Goal: Information Seeking & Learning: Compare options

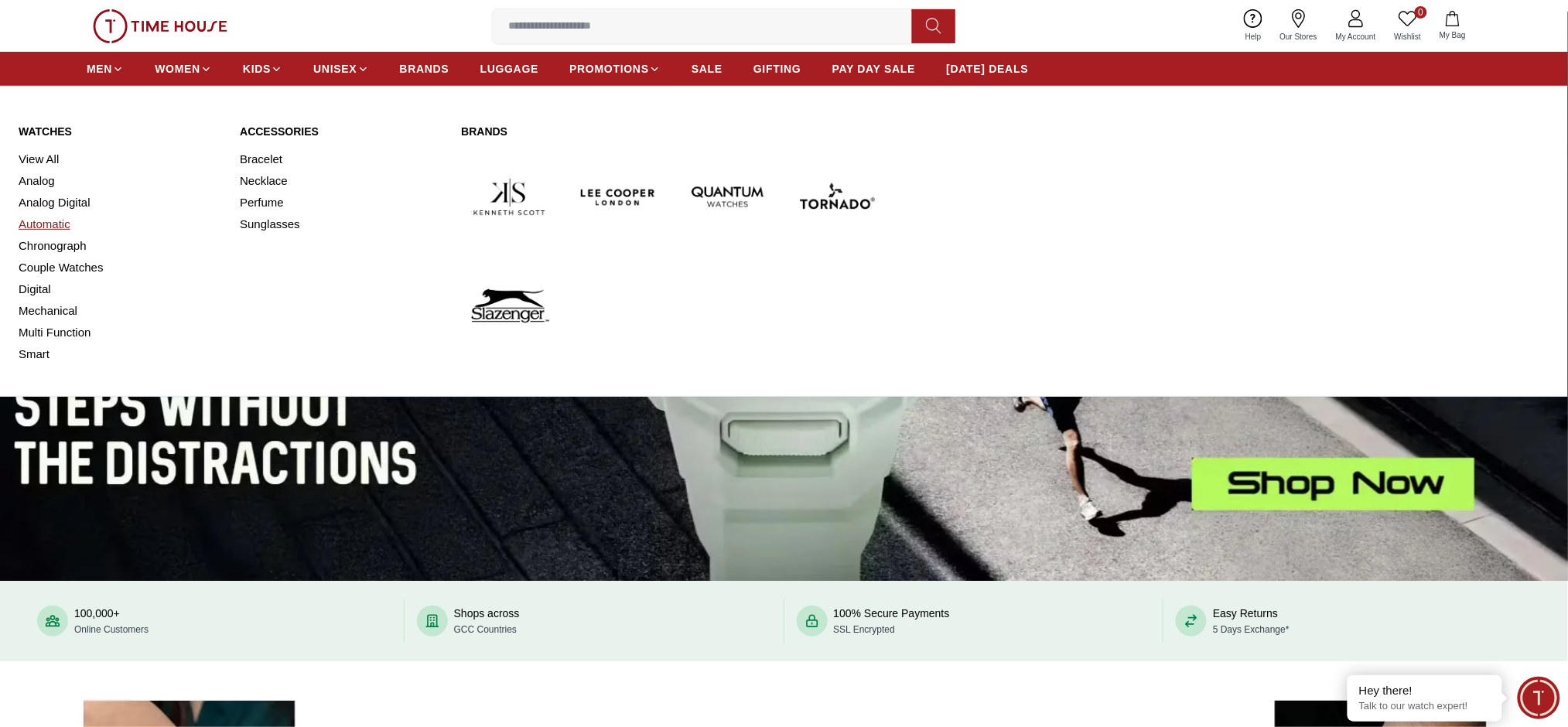
click at [39, 227] on link "Automatic" at bounding box center [119, 224] width 202 height 22
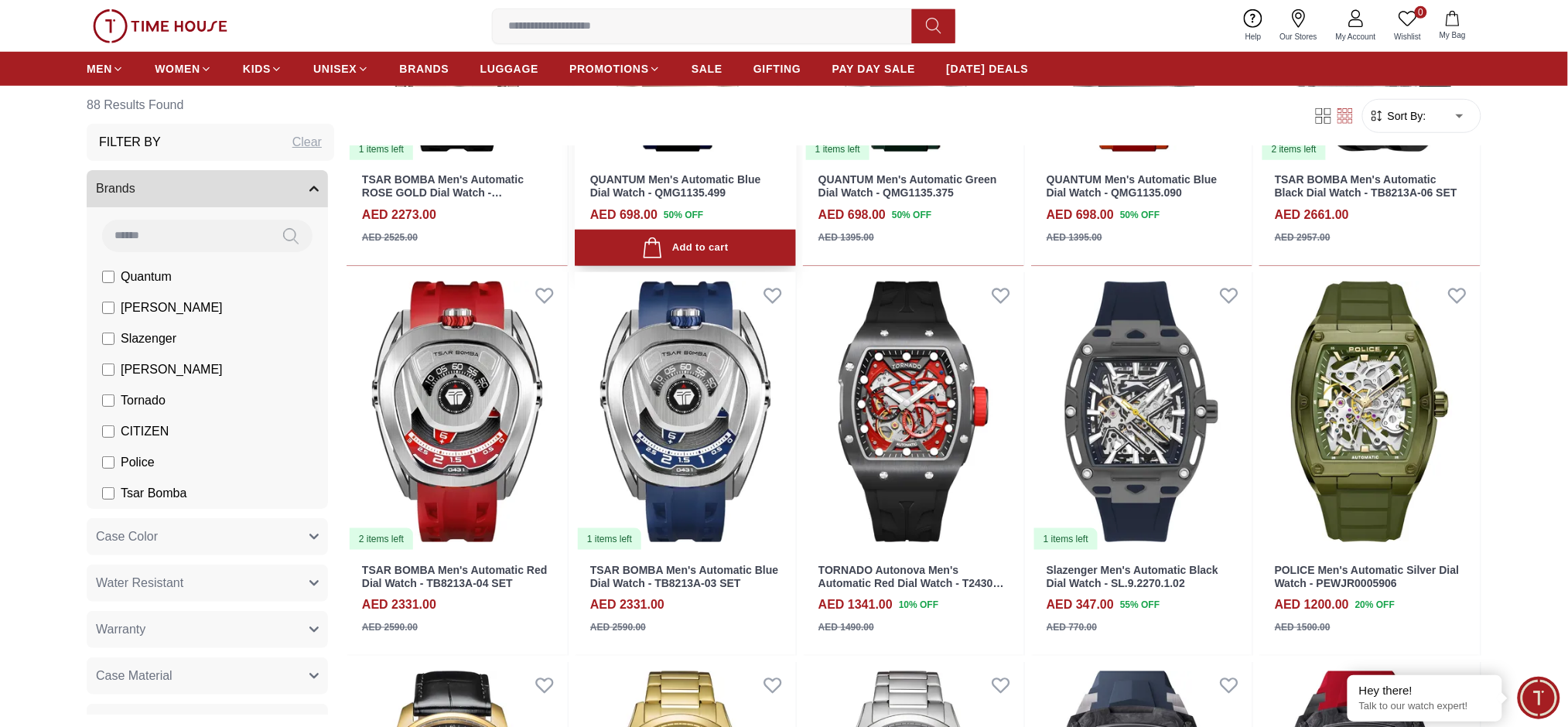
scroll to position [412, 0]
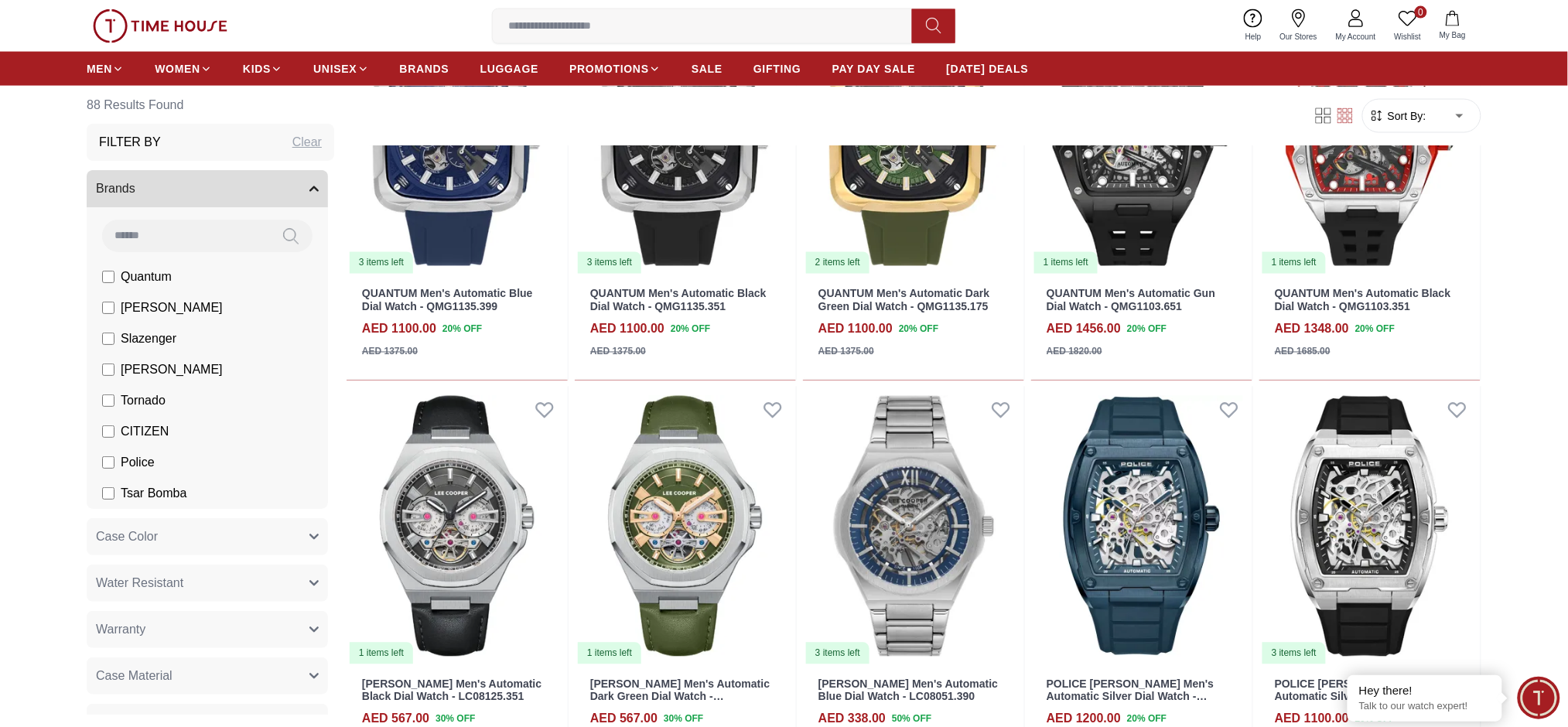
scroll to position [2889, 0]
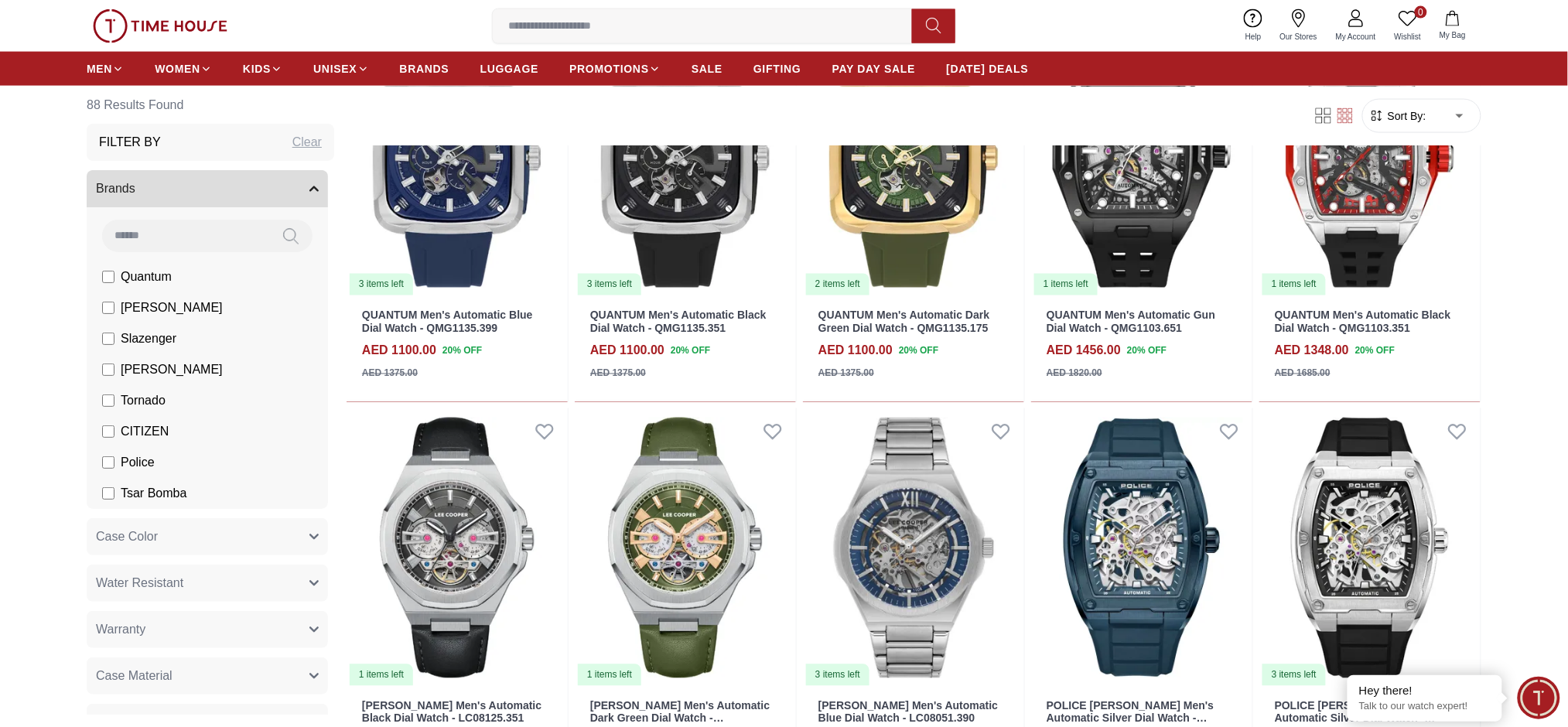
scroll to position [2980, 0]
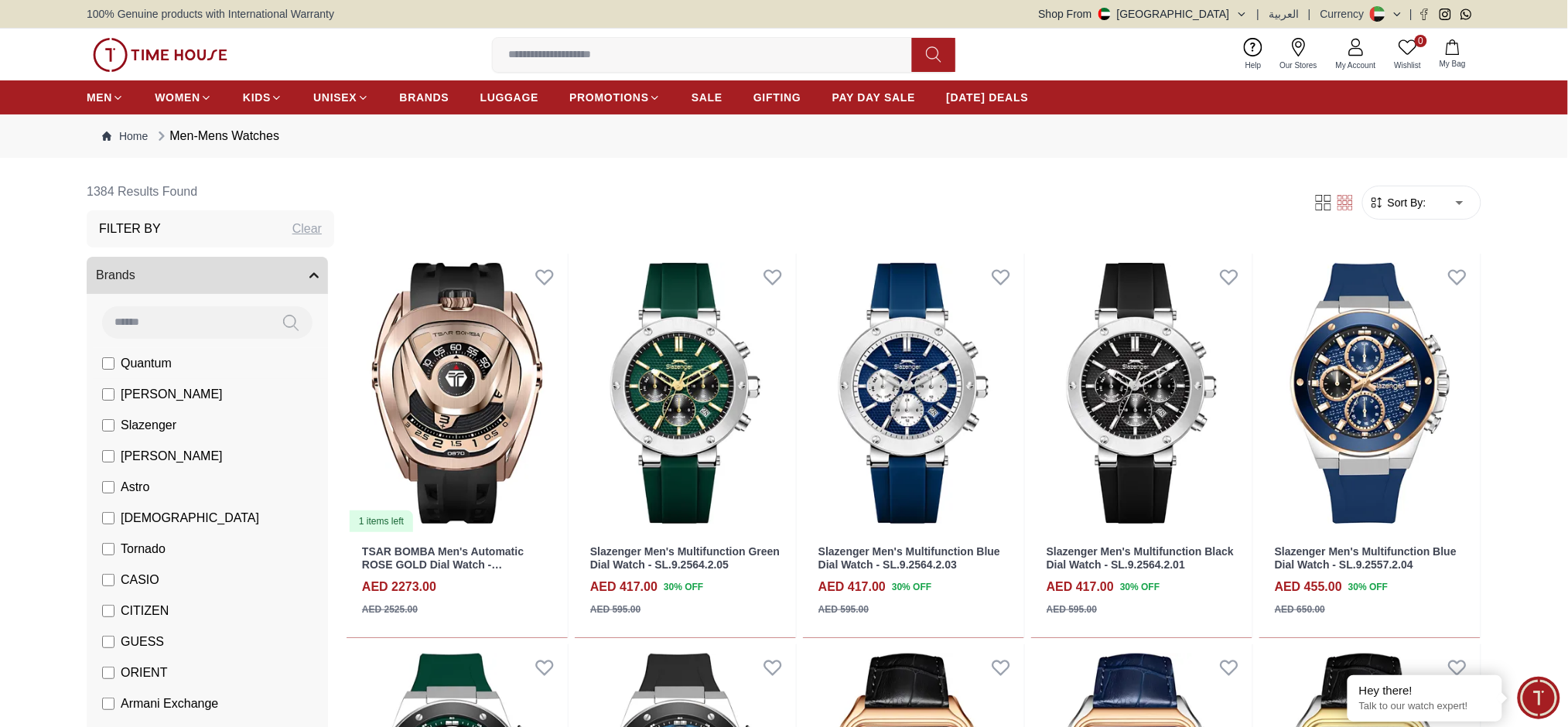
click at [174, 369] on li "Quantum" at bounding box center [211, 364] width 235 height 31
click at [122, 369] on span "Quantum" at bounding box center [146, 364] width 51 height 18
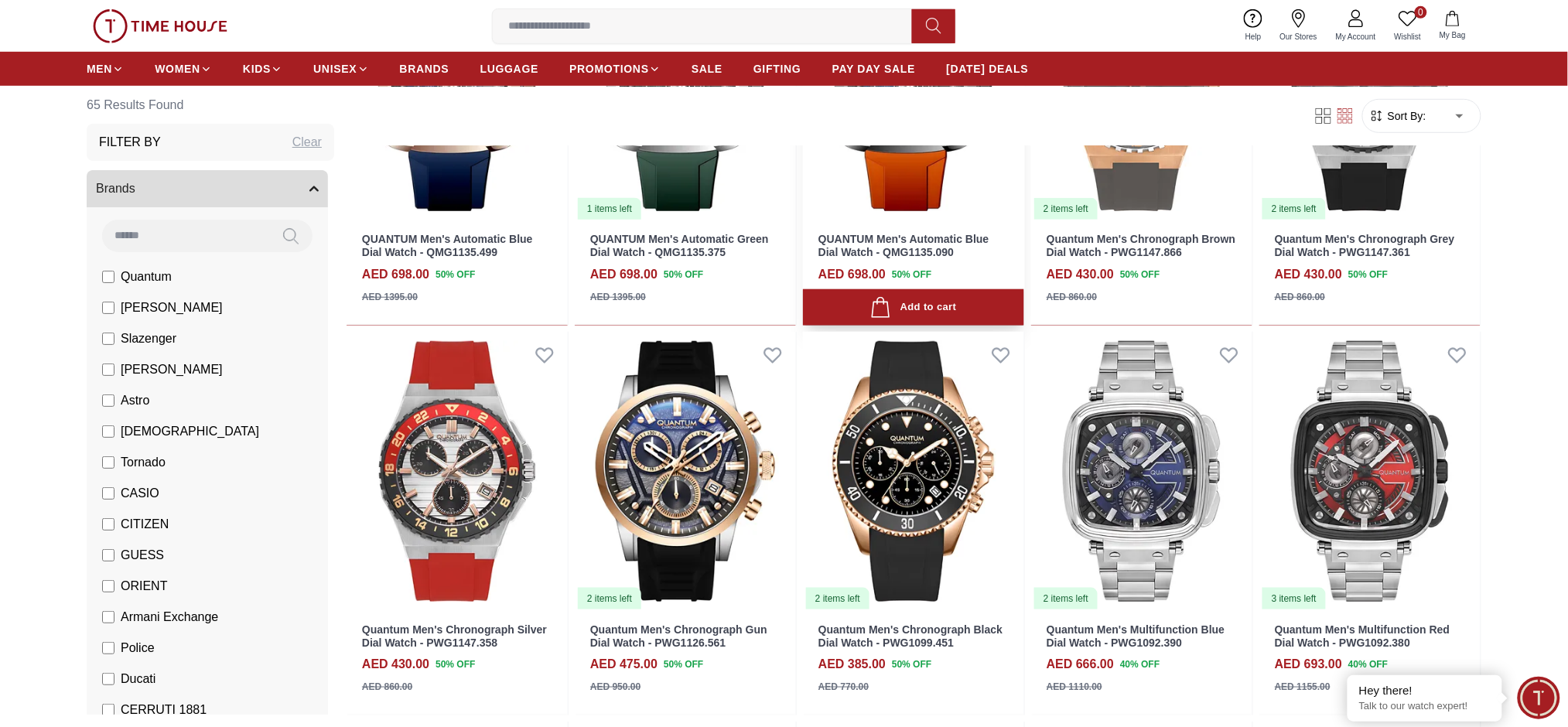
scroll to position [412, 0]
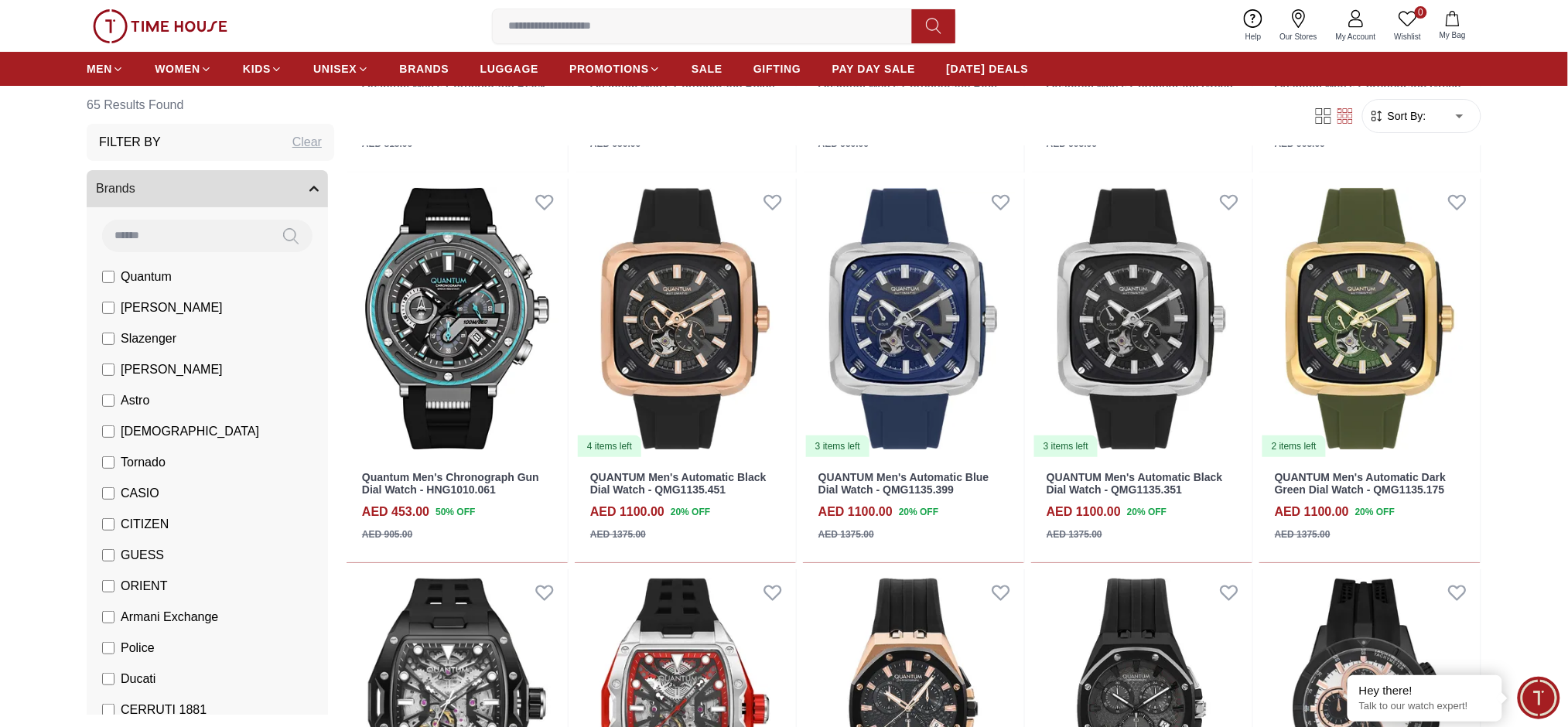
scroll to position [2063, 0]
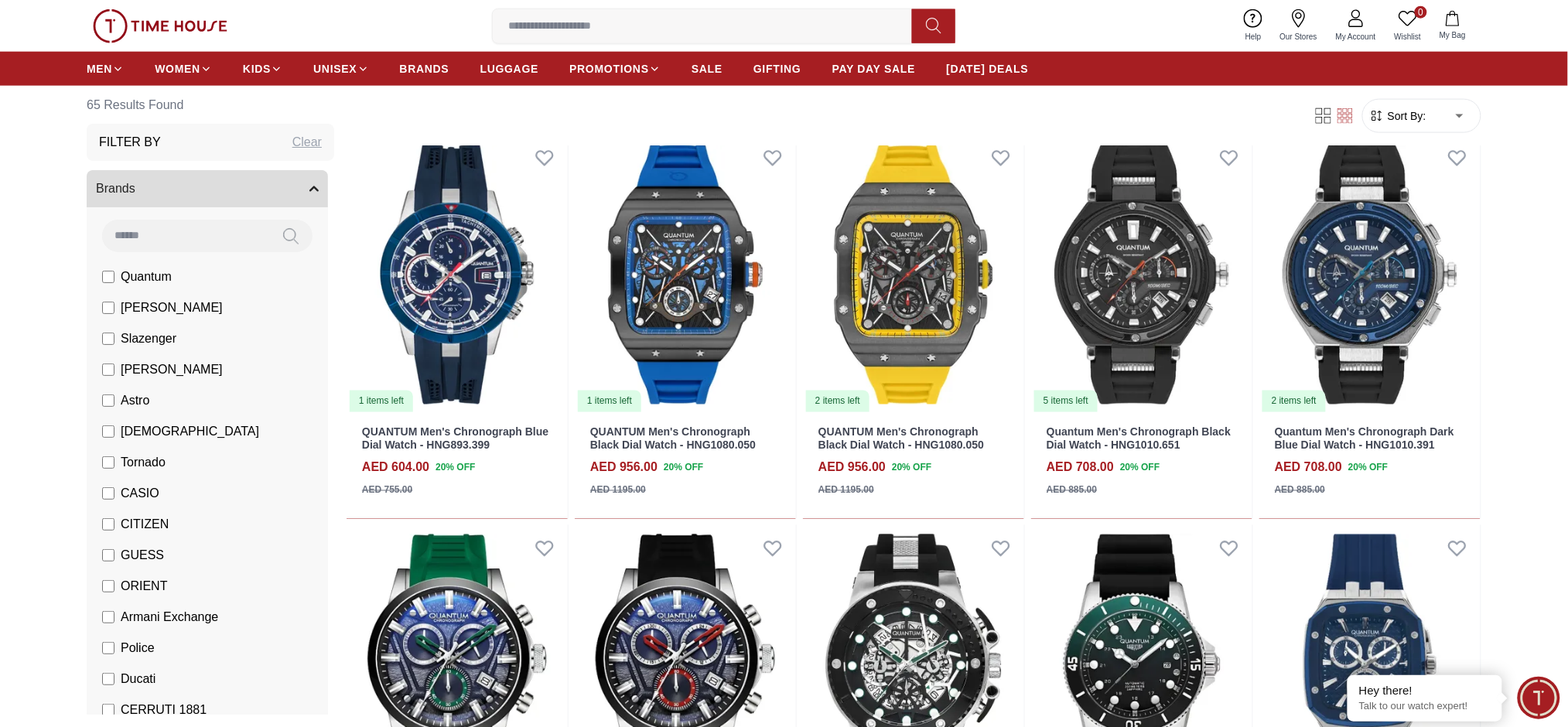
scroll to position [2889, 0]
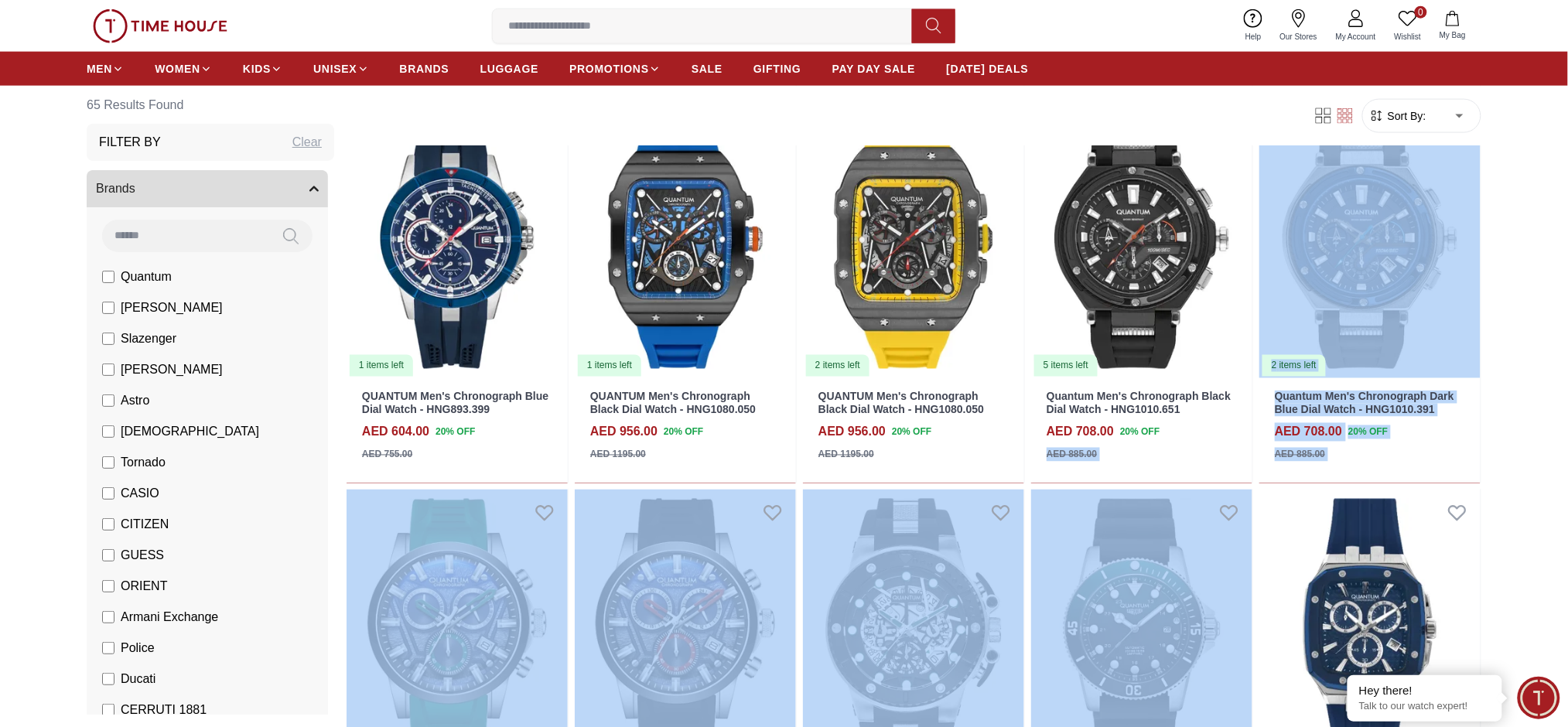
drag, startPoint x: 1028, startPoint y: 466, endPoint x: 1028, endPoint y: 523, distance: 57.0
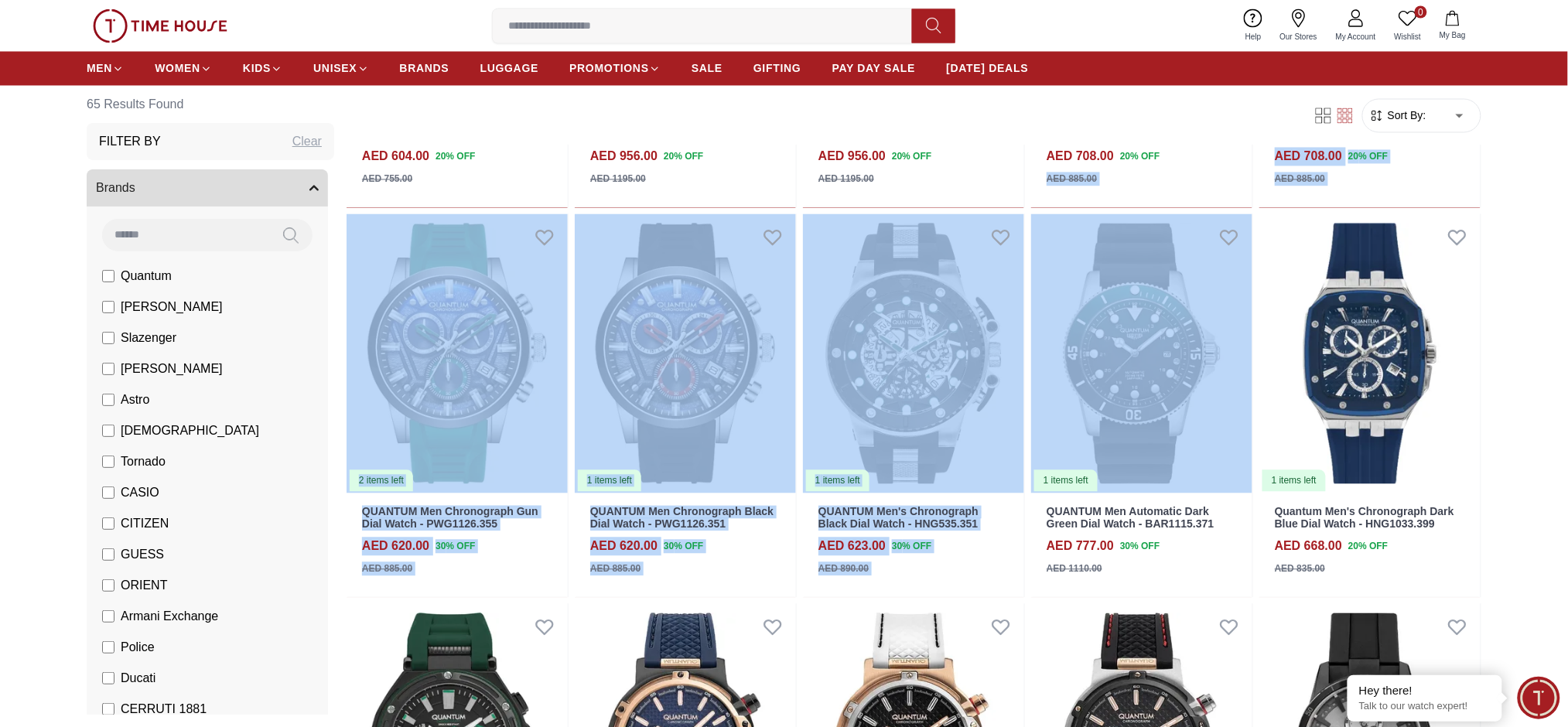
scroll to position [3198, 0]
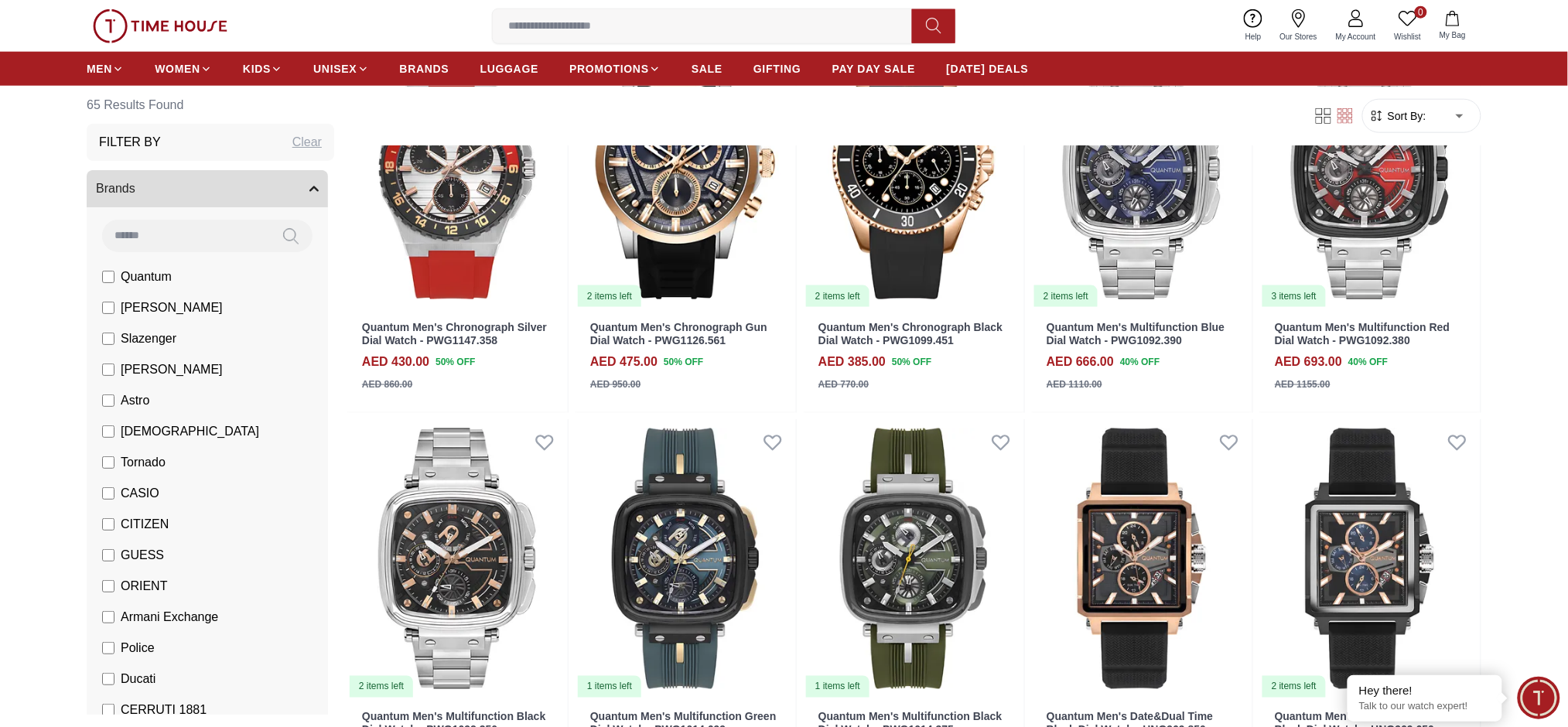
scroll to position [619, 0]
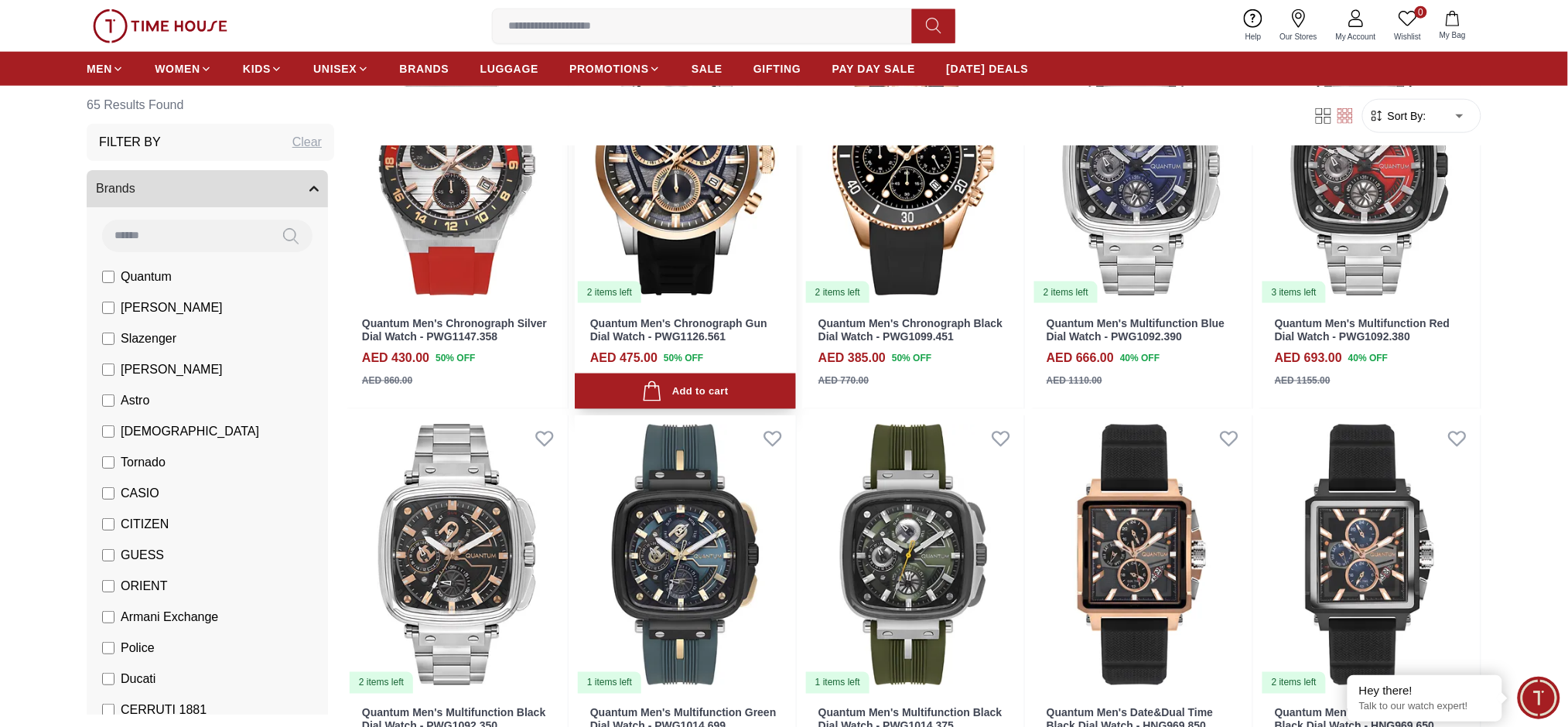
click at [690, 328] on link "Quantum Men's Chronograph Gun Dial Watch - PWG1126.561" at bounding box center [678, 330] width 177 height 25
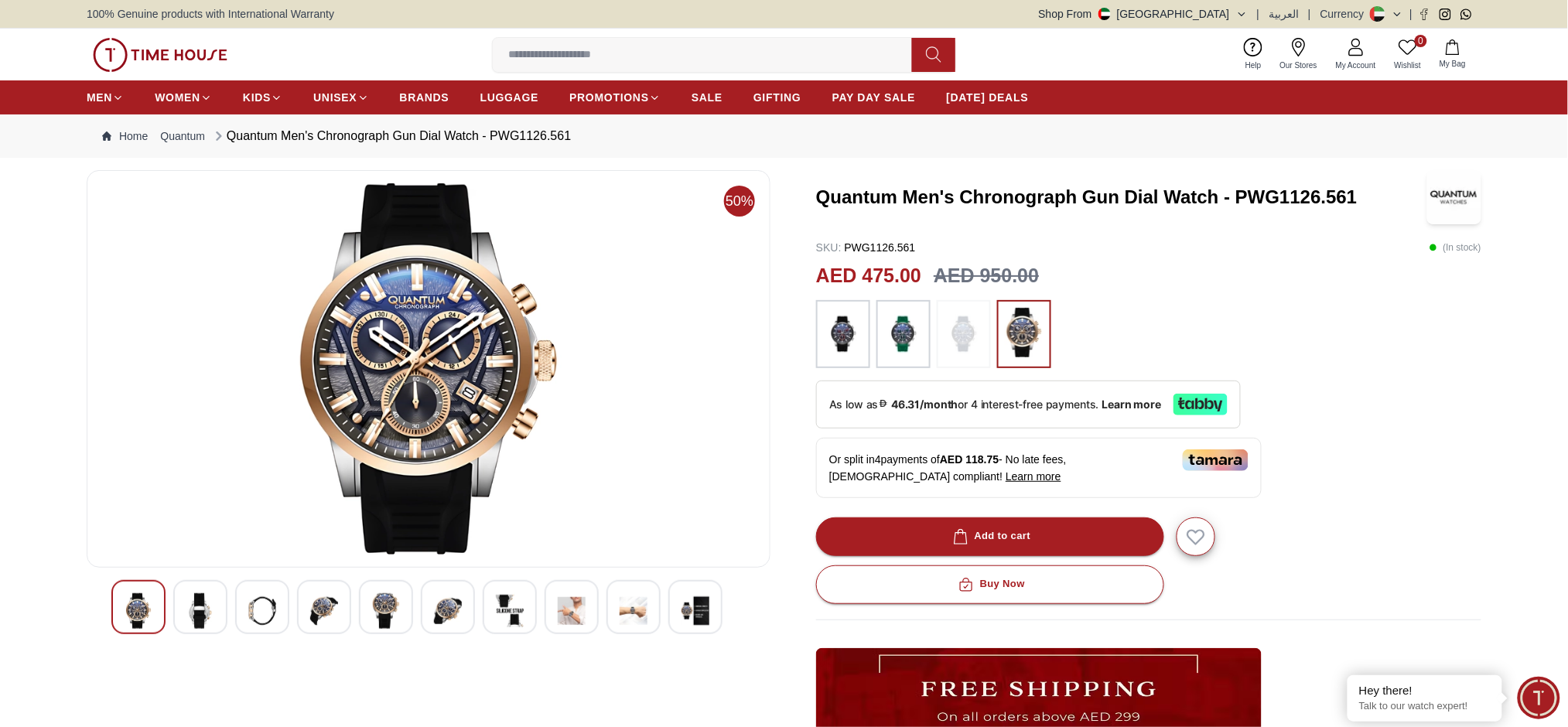
click at [843, 345] on img at bounding box center [844, 334] width 39 height 53
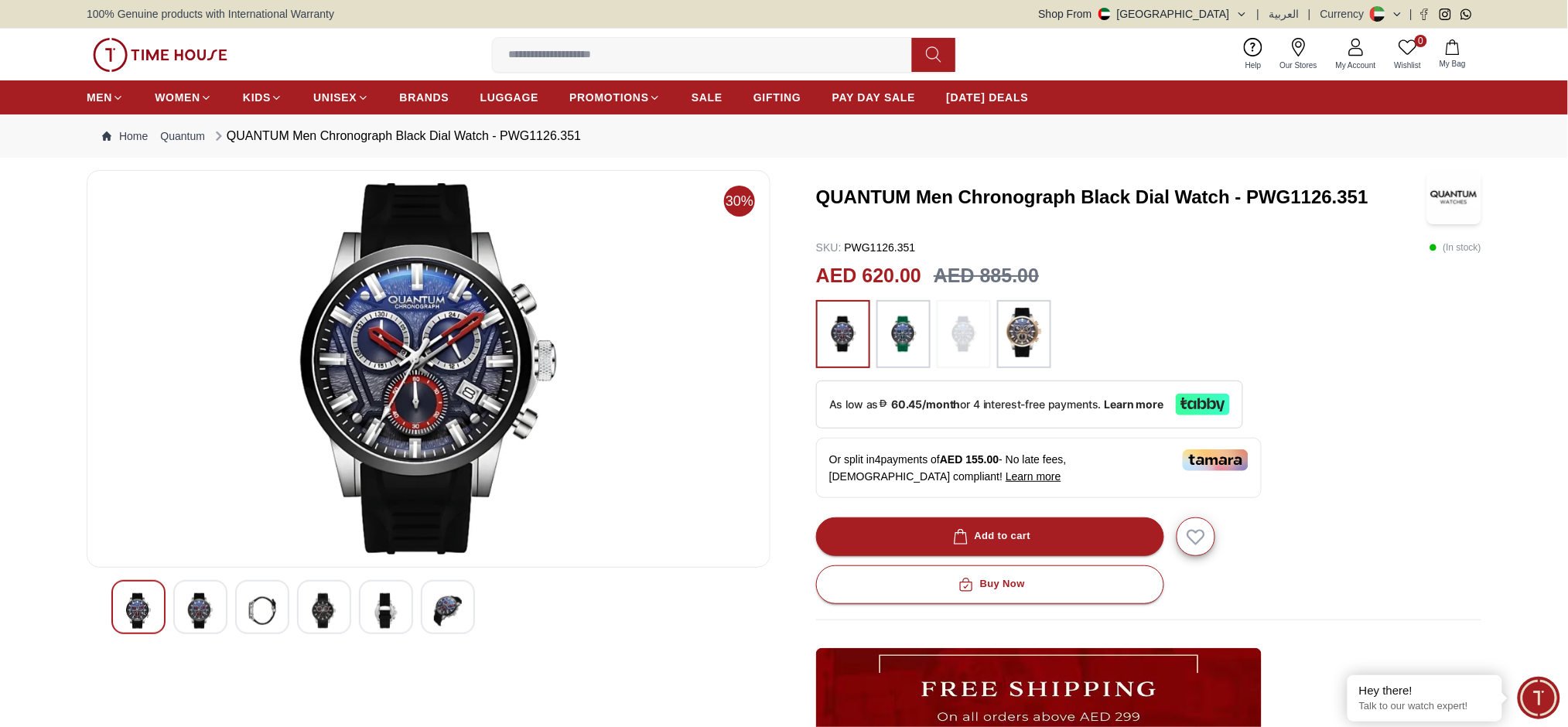
click at [212, 594] on img at bounding box center [200, 611] width 28 height 35
click at [215, 591] on div at bounding box center [200, 607] width 55 height 55
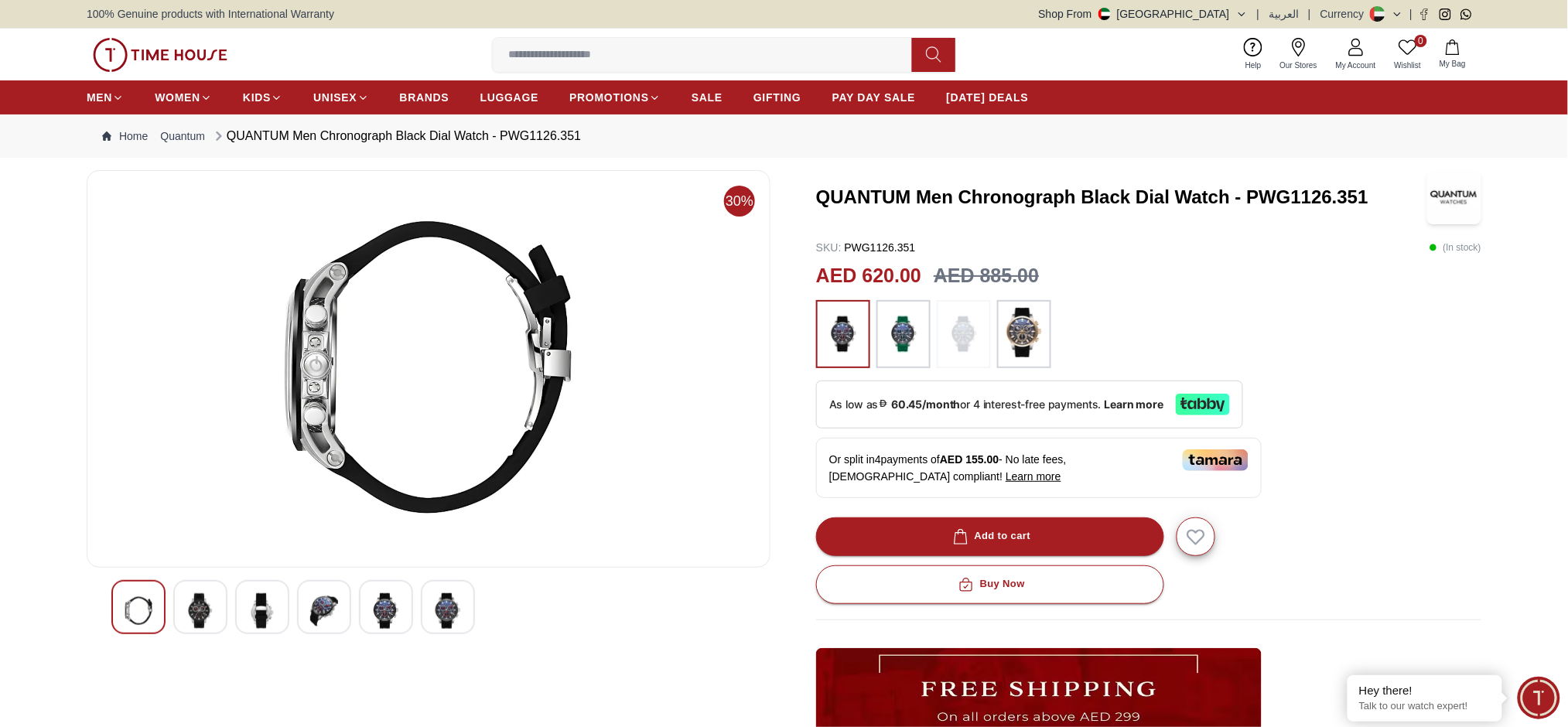
click at [902, 350] on img at bounding box center [904, 334] width 39 height 53
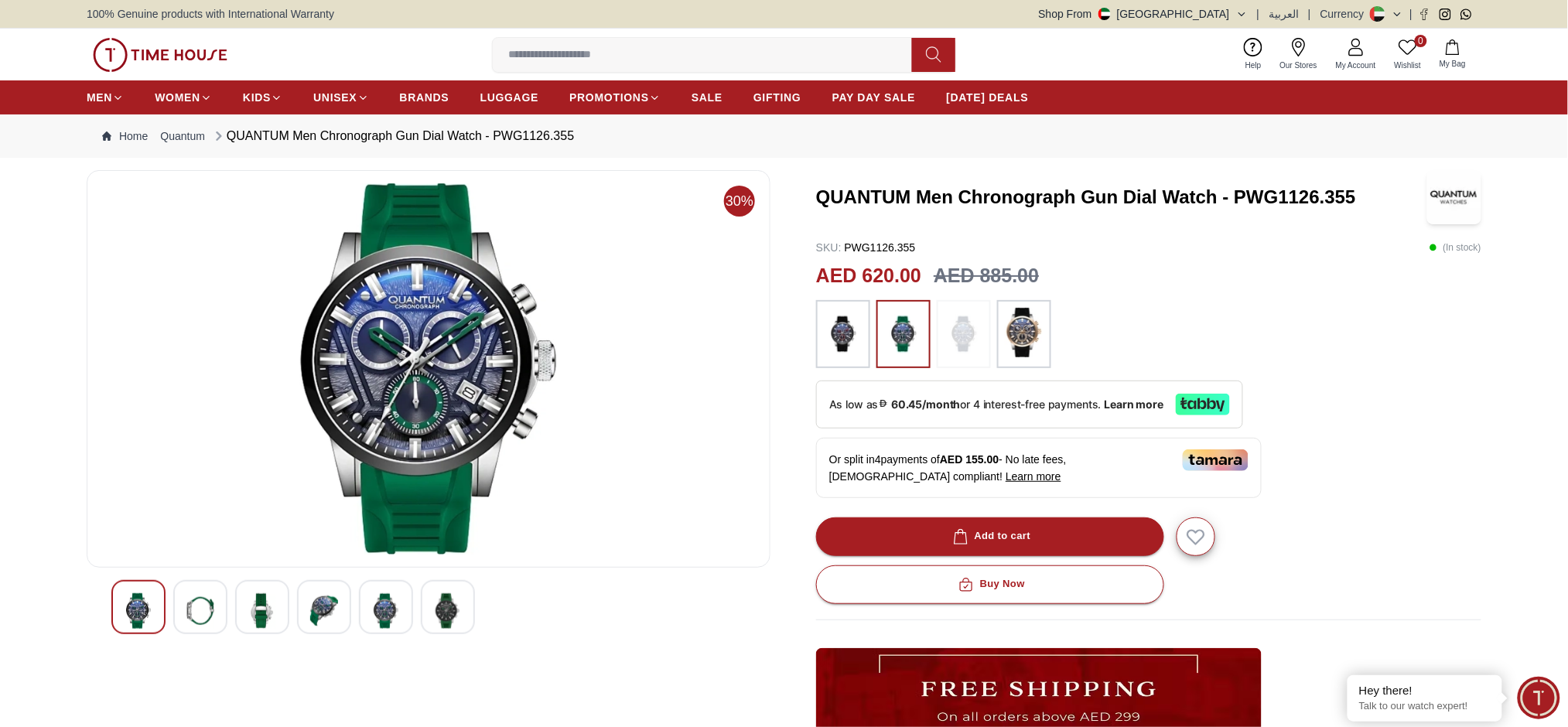
click at [212, 611] on img at bounding box center [200, 611] width 28 height 35
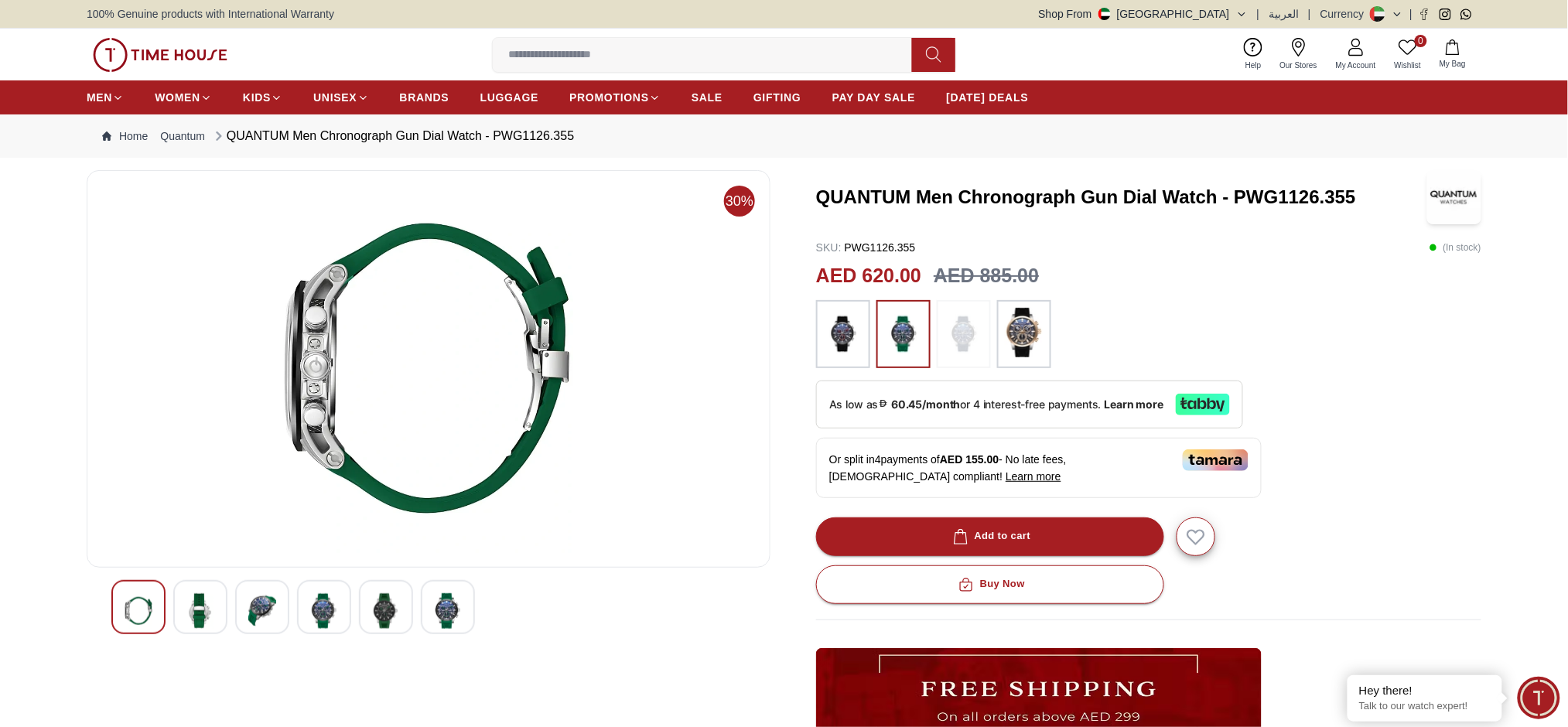
click at [307, 354] on img at bounding box center [428, 369] width 657 height 371
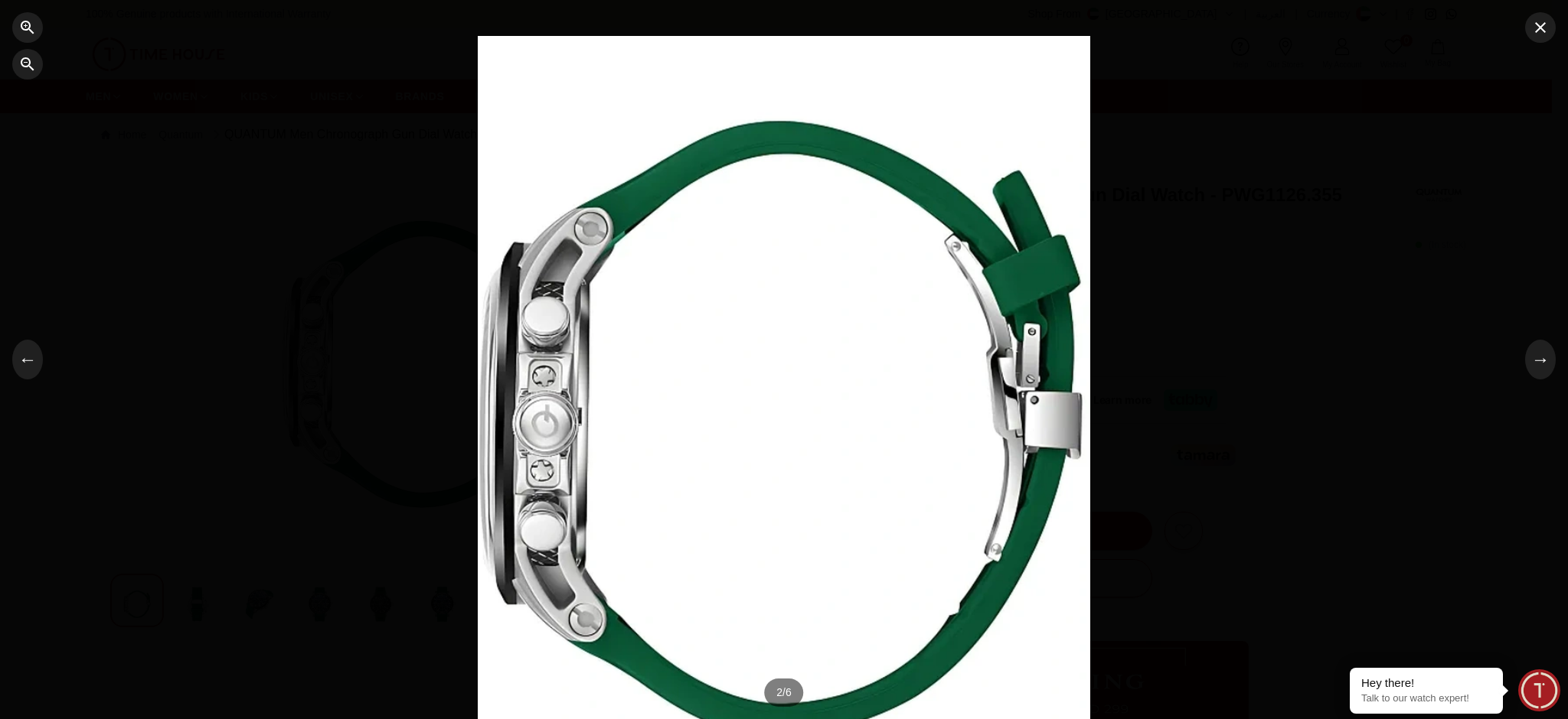
click at [344, 356] on div at bounding box center [784, 360] width 1568 height 719
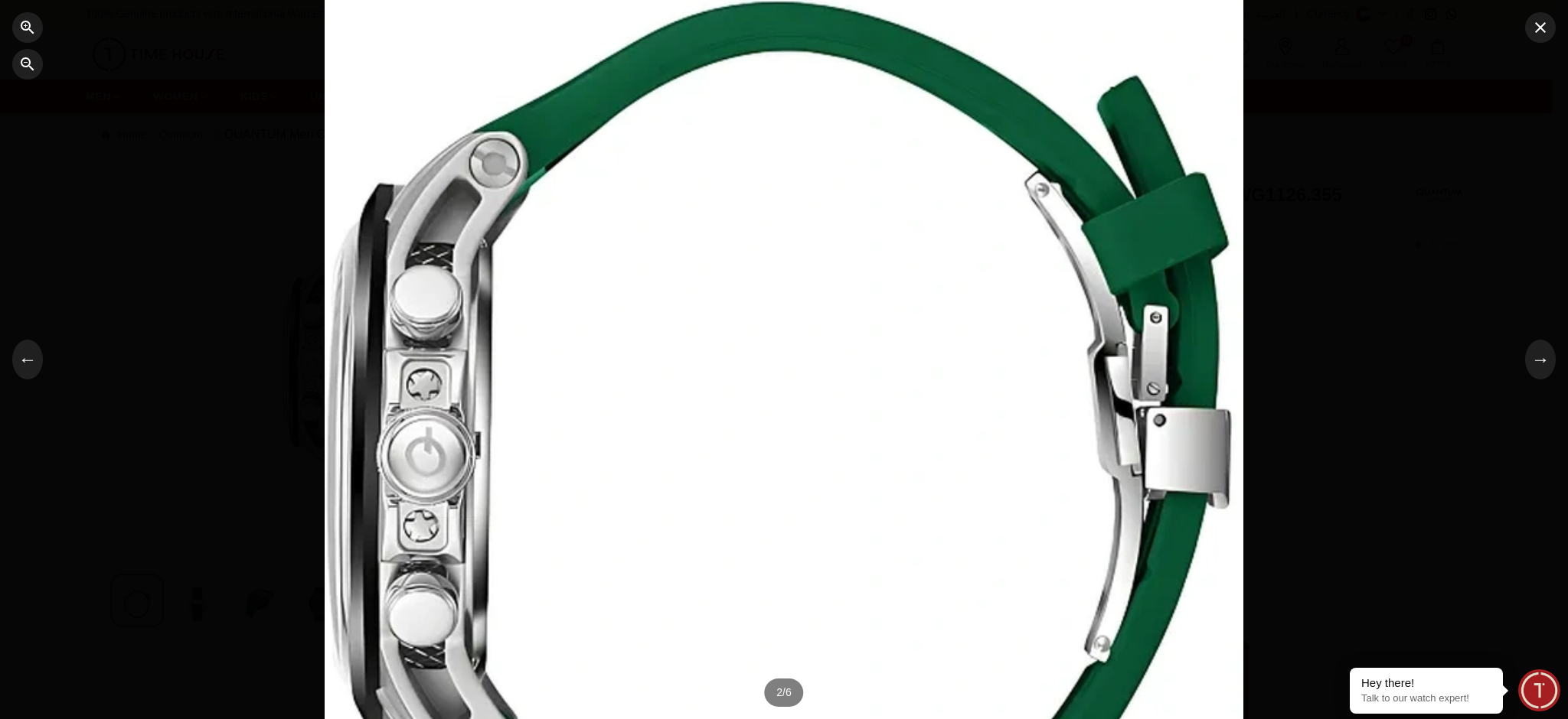
click at [338, 356] on div at bounding box center [784, 360] width 919 height 971
click at [22, 370] on button "←" at bounding box center [27, 360] width 31 height 40
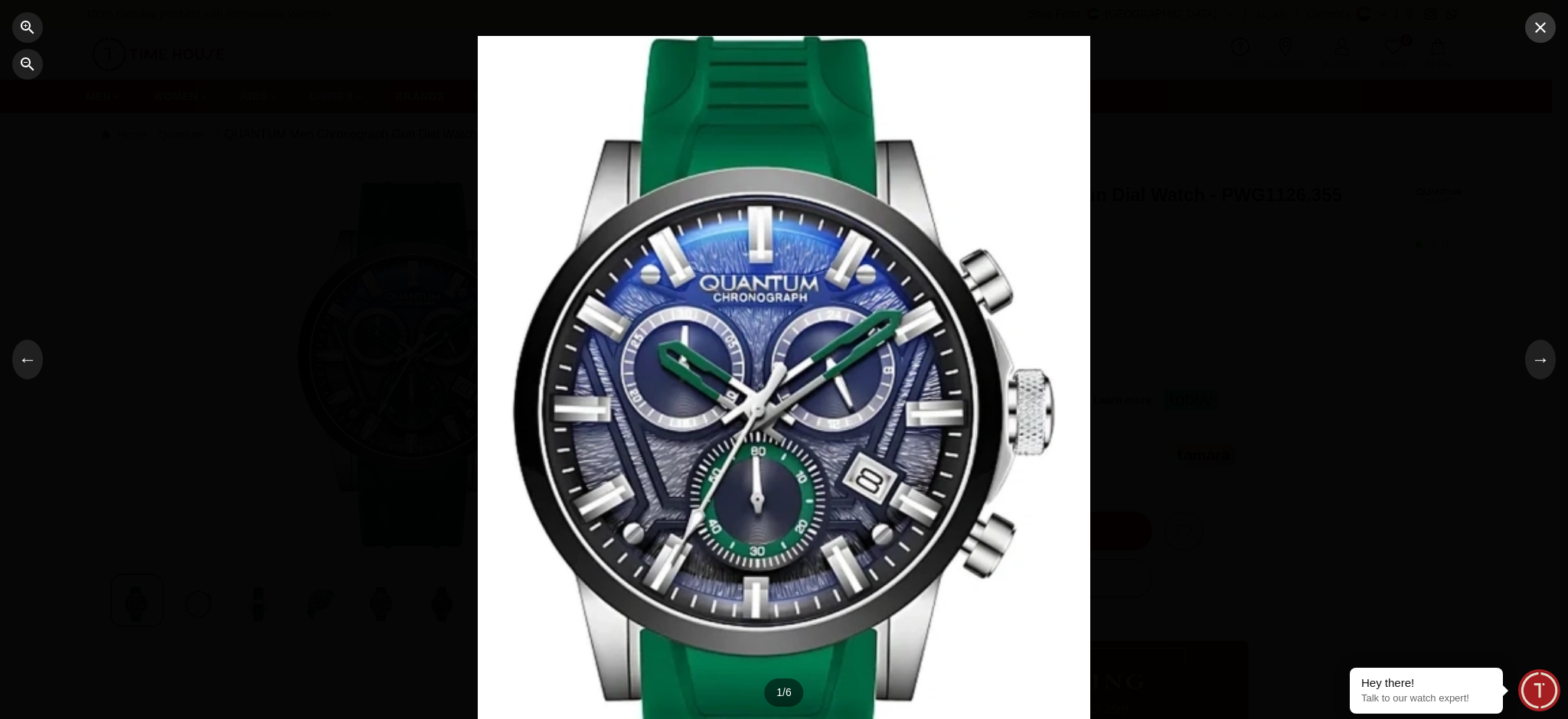
click at [1544, 37] on div "← → 1 / 6 Swipe or tap sides to navigate" at bounding box center [784, 360] width 1568 height 719
click at [1544, 37] on button "button" at bounding box center [1540, 27] width 31 height 31
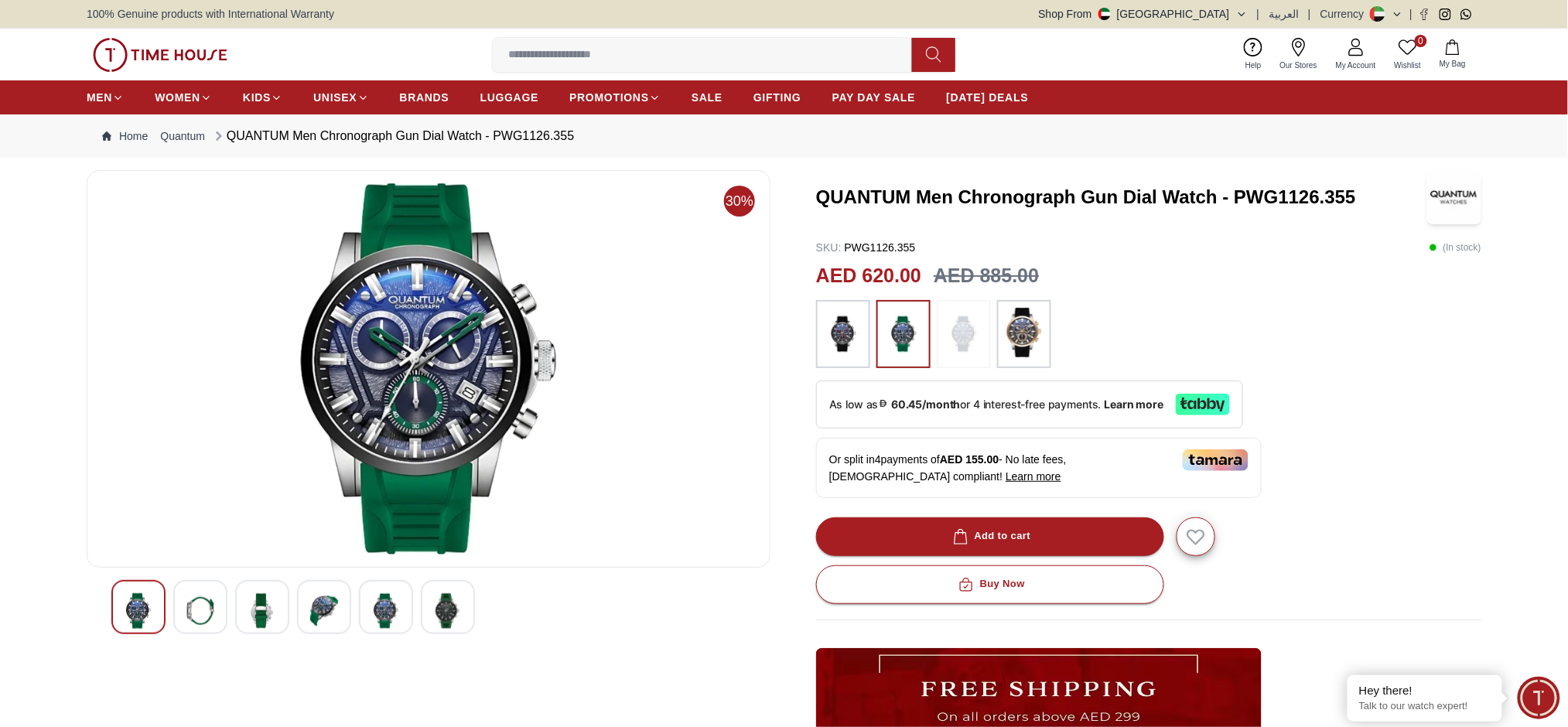
click at [1020, 333] on img at bounding box center [1024, 332] width 39 height 50
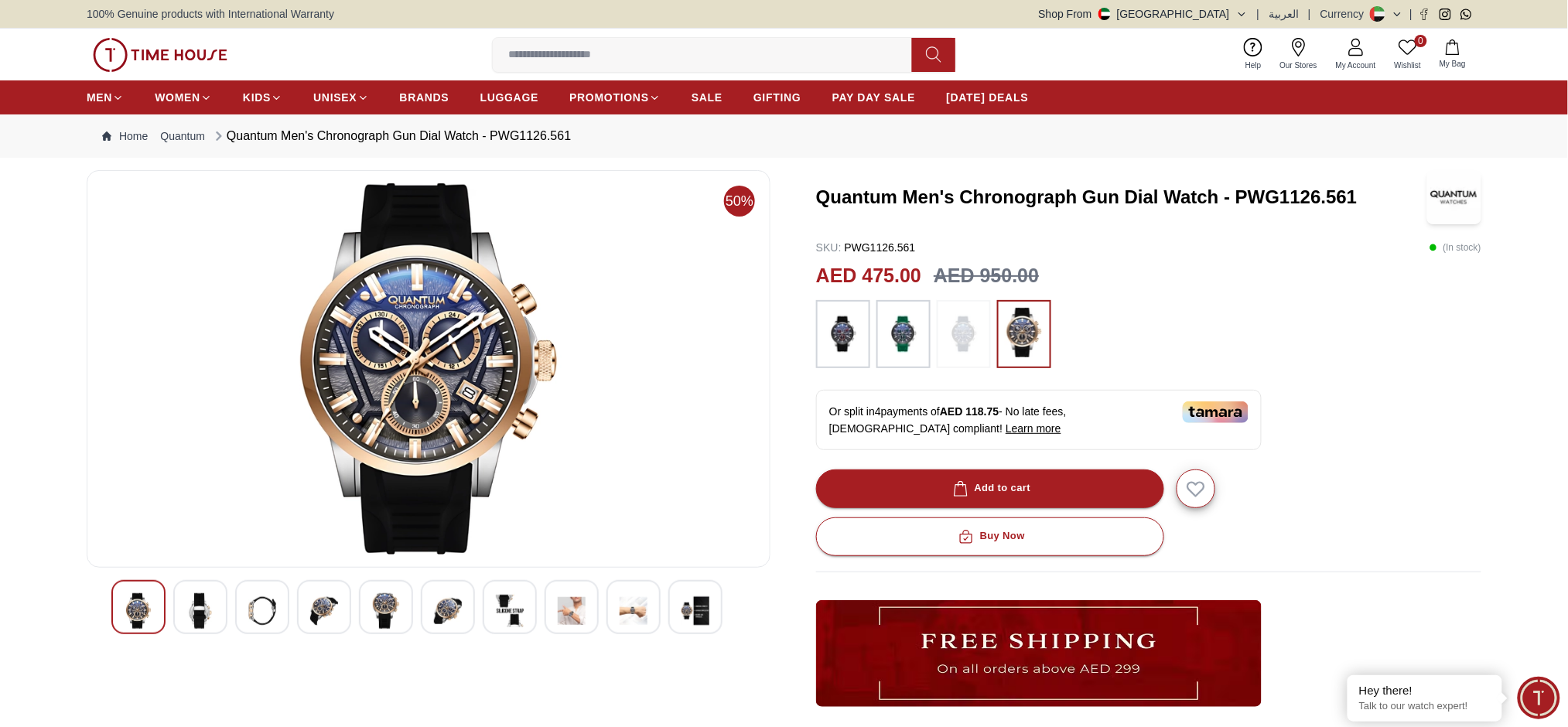
click at [264, 618] on img at bounding box center [262, 611] width 28 height 35
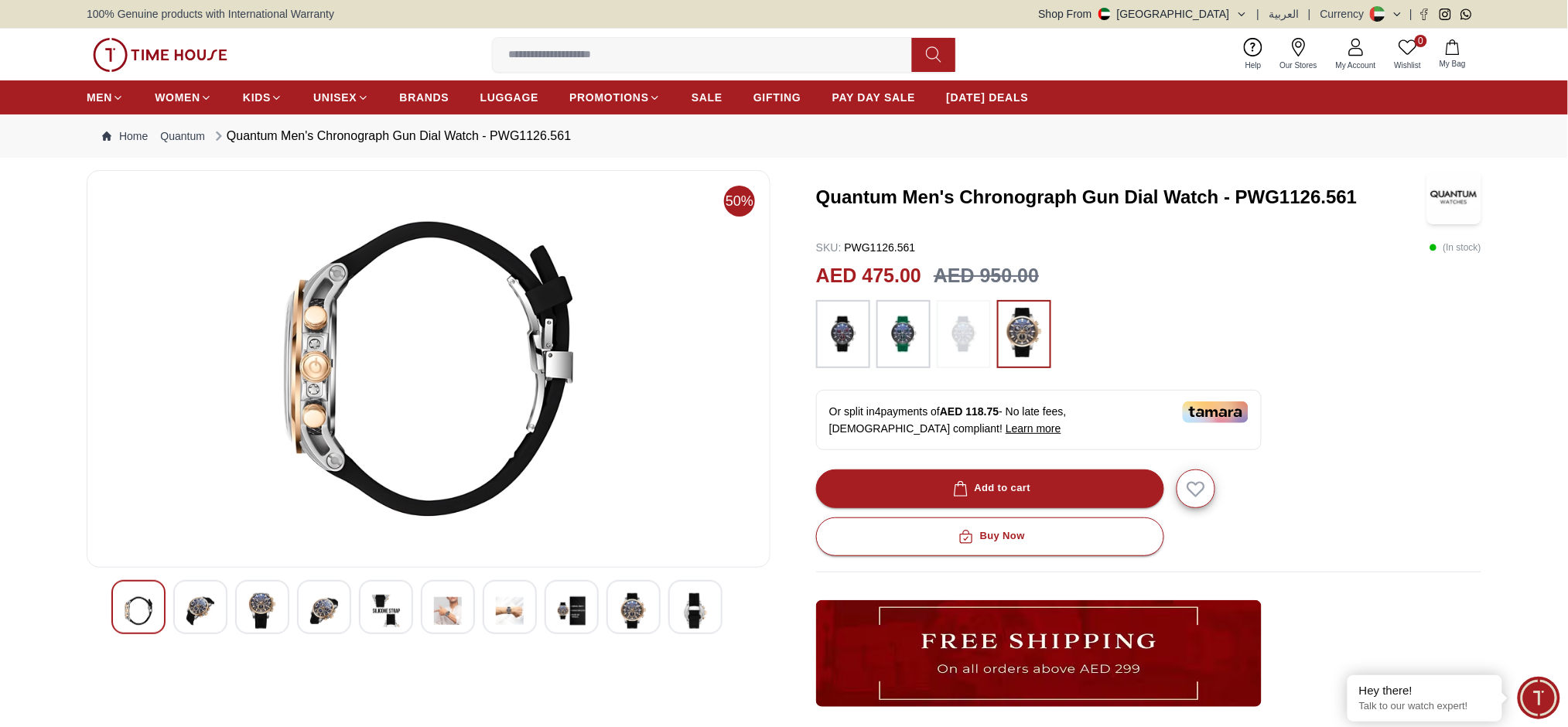
click at [308, 363] on img at bounding box center [428, 369] width 657 height 371
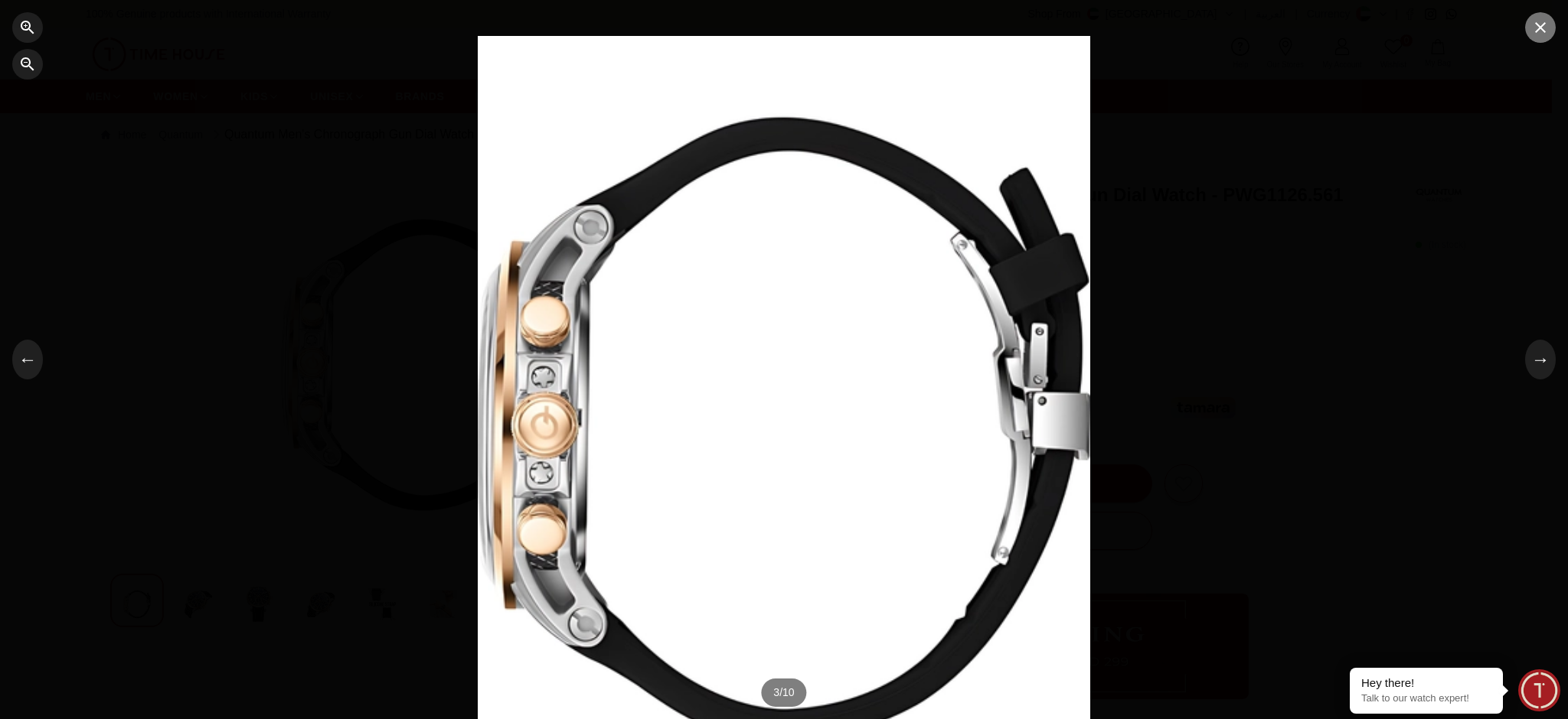
click at [1545, 37] on button "button" at bounding box center [1540, 27] width 31 height 31
